Goal: Check status: Check status

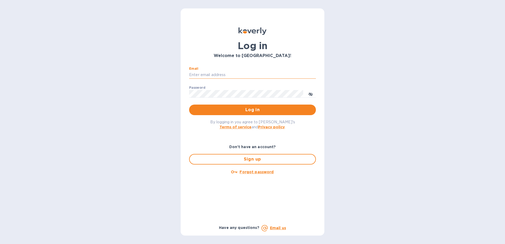
click at [235, 75] on input "Email" at bounding box center [252, 75] width 127 height 8
type input "ap@atronglobal.com"
click at [227, 111] on span "Log in" at bounding box center [252, 110] width 118 height 6
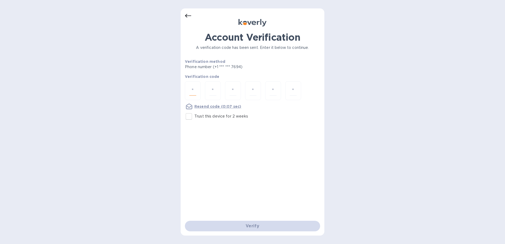
click at [191, 86] on input "number" at bounding box center [192, 91] width 7 height 10
type input "3"
type input "9"
type input "6"
type input "5"
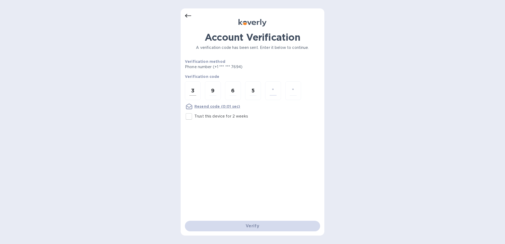
type input "8"
type input "9"
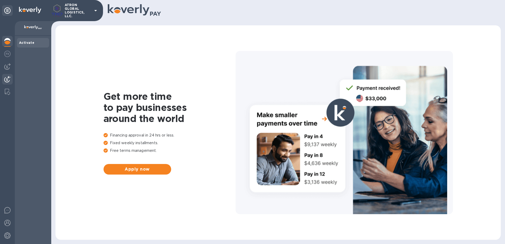
click at [8, 77] on img at bounding box center [7, 79] width 6 height 6
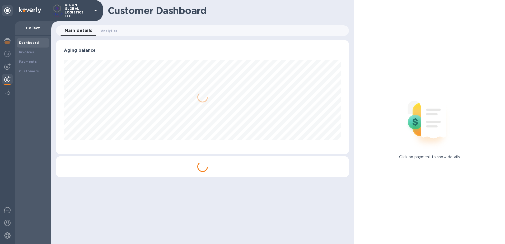
scroll to position [114, 293]
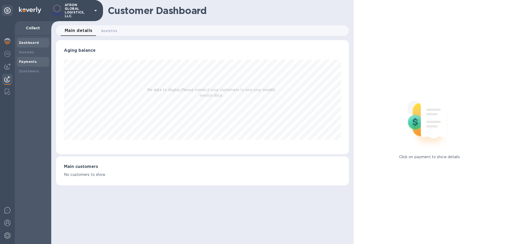
click at [34, 59] on div "Payments" at bounding box center [33, 61] width 28 height 5
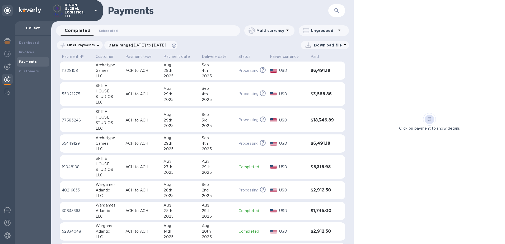
click at [319, 69] on h3 "$6,491.18" at bounding box center [322, 70] width 24 height 5
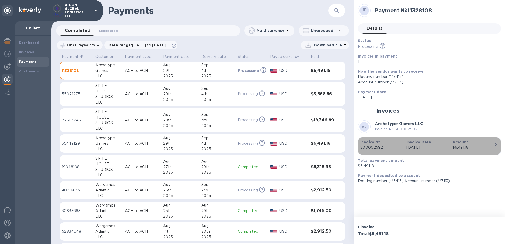
click at [418, 143] on b "Invoice Date" at bounding box center [418, 142] width 25 height 4
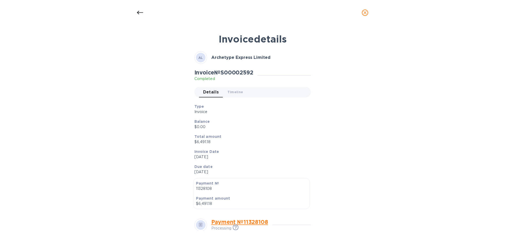
click at [142, 11] on icon at bounding box center [140, 13] width 6 height 6
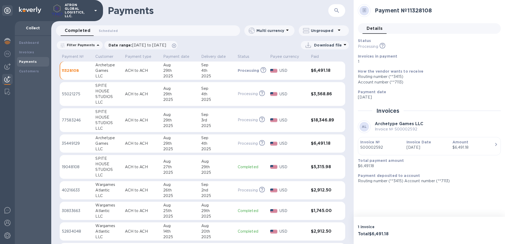
click at [130, 29] on div "Completed 0 Scheduled 0" at bounding box center [150, 30] width 180 height 11
click at [131, 34] on div "Completed 0 Scheduled 0" at bounding box center [150, 30] width 180 height 11
click at [78, 43] on p "Filter Payments" at bounding box center [80, 45] width 30 height 4
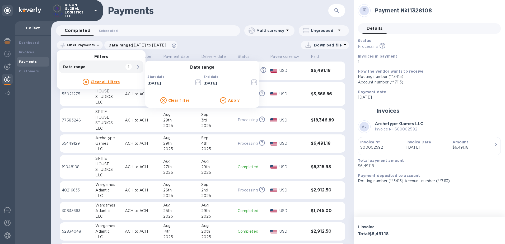
click at [234, 43] on div "Download file" at bounding box center [264, 45] width 168 height 8
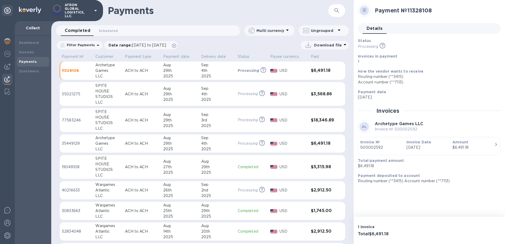
click at [446, 73] on p "How the vendor wants to receive" at bounding box center [427, 71] width 139 height 5
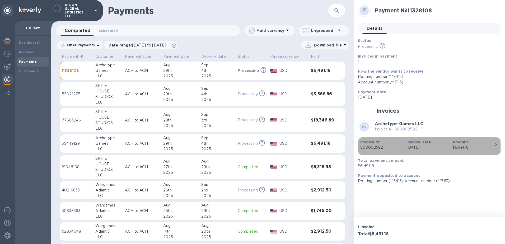
click at [461, 149] on div "$6,491.18" at bounding box center [473, 148] width 42 height 6
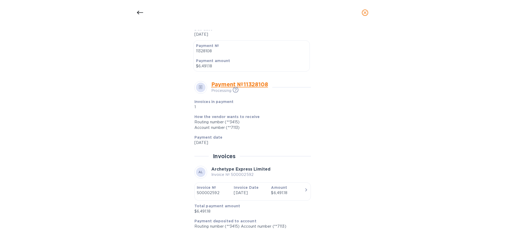
scroll to position [139, 0]
